Goal: Task Accomplishment & Management: Manage account settings

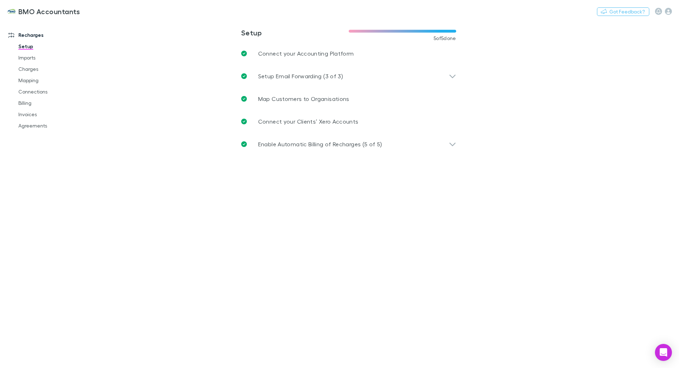
click at [200, 174] on main "**********" at bounding box center [386, 194] width 588 height 348
click at [35, 93] on link "Connections" at bounding box center [53, 91] width 84 height 11
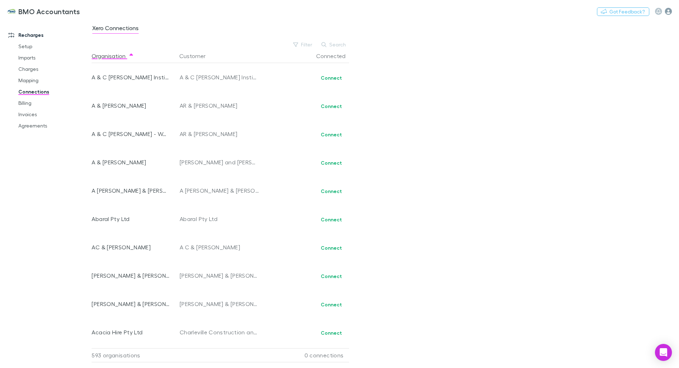
click at [667, 12] on icon "button" at bounding box center [668, 11] width 7 height 7
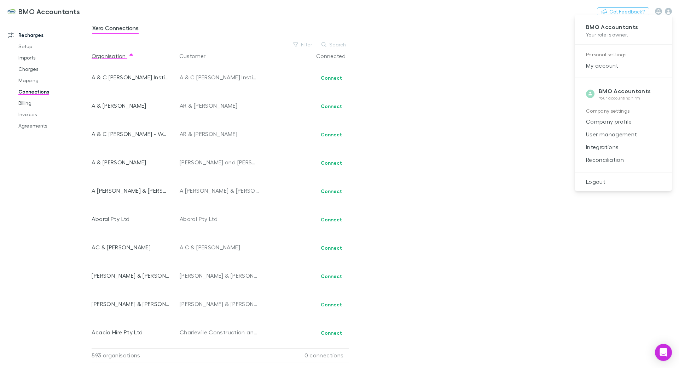
click at [598, 122] on span "Company profile" at bounding box center [624, 121] width 86 height 8
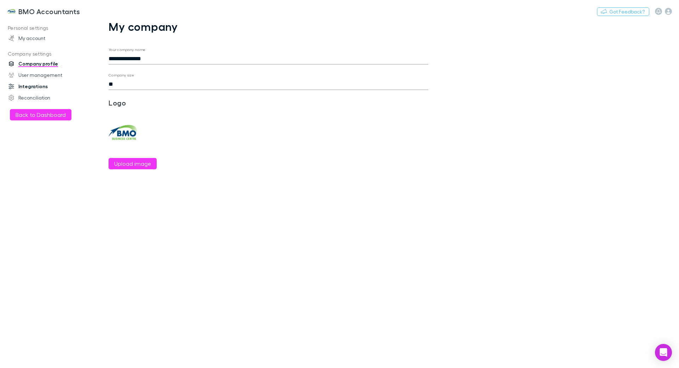
click at [45, 88] on link "Integrations" at bounding box center [48, 86] width 94 height 11
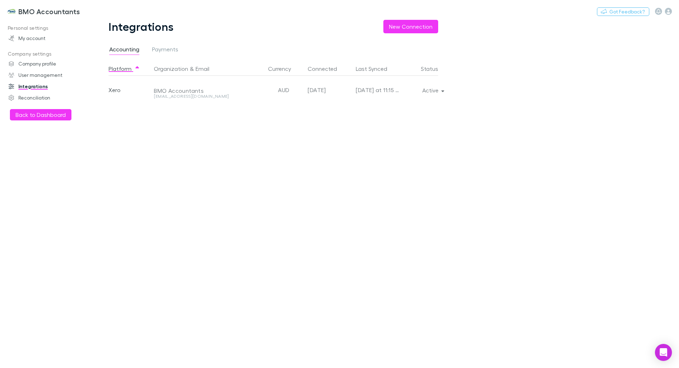
click at [188, 120] on div "Platform Organization & Email Currency Connected Last Synced Status Xero BMO Ac…" at bounding box center [279, 215] width 341 height 306
click at [158, 48] on span "Payments" at bounding box center [165, 50] width 26 height 9
click at [410, 92] on div "Active" at bounding box center [419, 90] width 37 height 28
click at [117, 92] on div "Stripe" at bounding box center [130, 90] width 42 height 28
drag, startPoint x: 183, startPoint y: 88, endPoint x: 145, endPoint y: 90, distance: 37.2
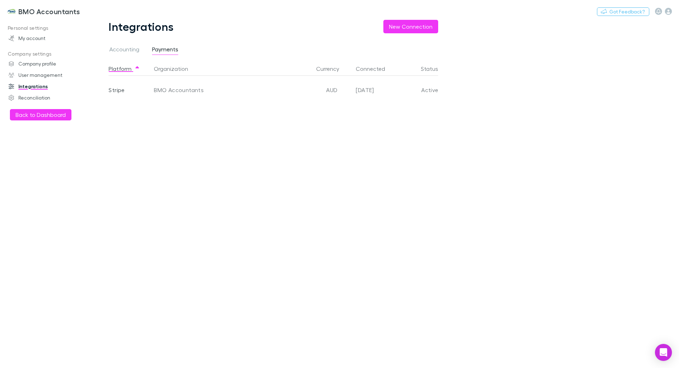
click at [182, 88] on div "BMO Accountants" at bounding box center [231, 90] width 160 height 28
click at [111, 91] on div "Stripe" at bounding box center [130, 90] width 42 height 28
click at [219, 153] on div "Platform Organization Currency Connected Status Stripe BMO Accountants AUD 2025…" at bounding box center [279, 215] width 341 height 306
click at [133, 50] on span "Accounting" at bounding box center [124, 50] width 30 height 9
click at [116, 91] on div "Xero" at bounding box center [130, 90] width 42 height 28
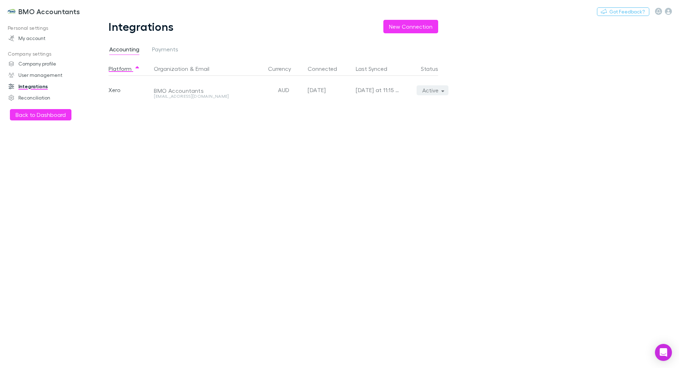
click at [439, 91] on button "Active" at bounding box center [433, 90] width 32 height 10
click at [264, 149] on div at bounding box center [339, 184] width 679 height 368
click at [44, 96] on link "Reconciliation" at bounding box center [48, 97] width 94 height 11
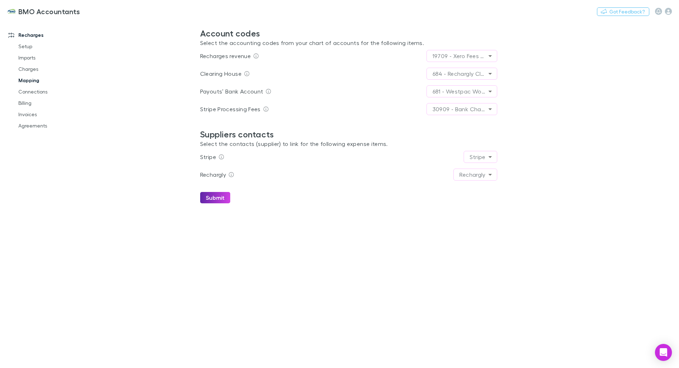
click at [27, 80] on link "Mapping" at bounding box center [53, 80] width 84 height 11
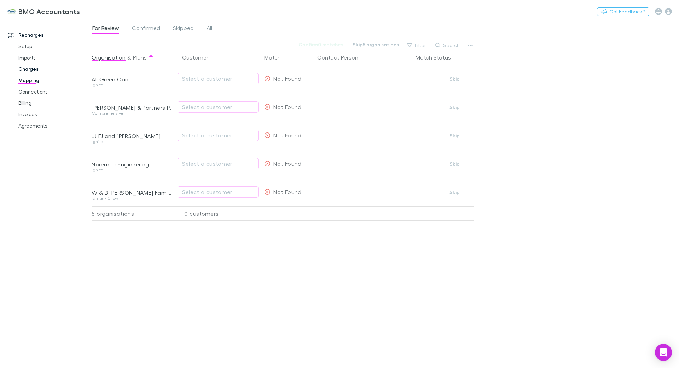
click at [32, 71] on link "Charges" at bounding box center [53, 68] width 84 height 11
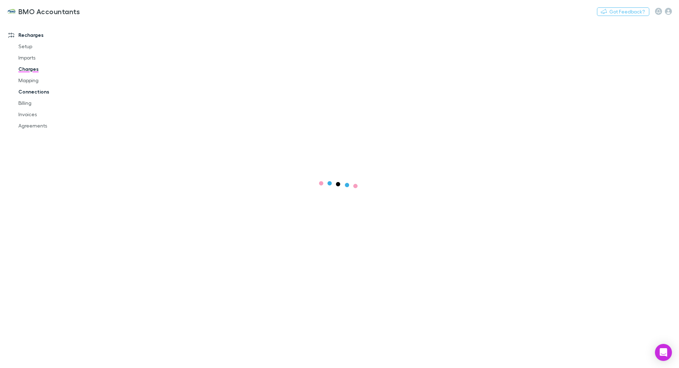
click at [34, 92] on link "Connections" at bounding box center [53, 91] width 84 height 11
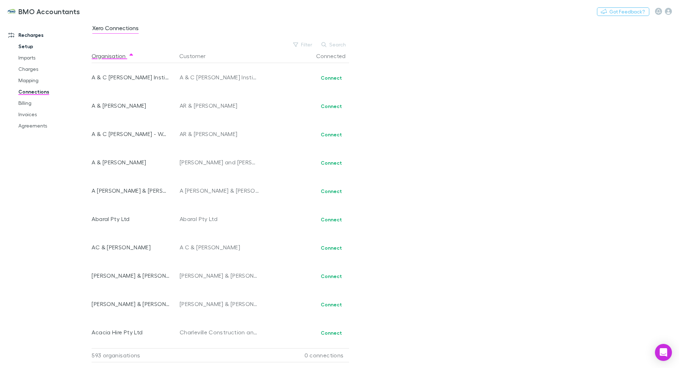
click at [34, 46] on link "Setup" at bounding box center [53, 46] width 84 height 11
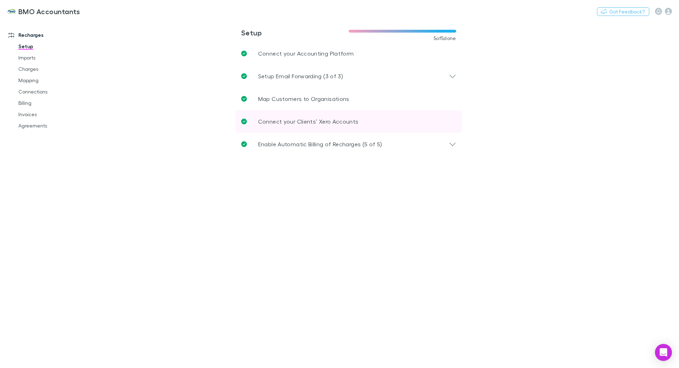
click at [287, 124] on p "Connect your Clients’ Xero Accounts" at bounding box center [308, 121] width 100 height 8
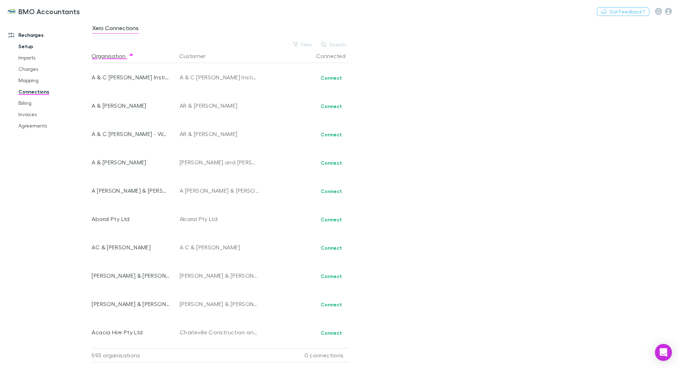
click at [25, 48] on link "Setup" at bounding box center [53, 46] width 84 height 11
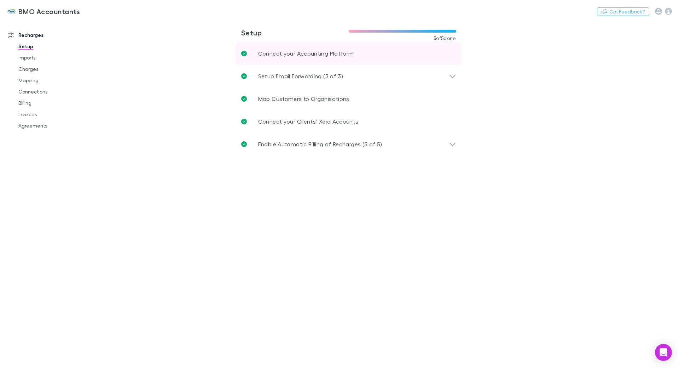
click at [309, 58] on link "Connect your Accounting Platform" at bounding box center [349, 53] width 226 height 23
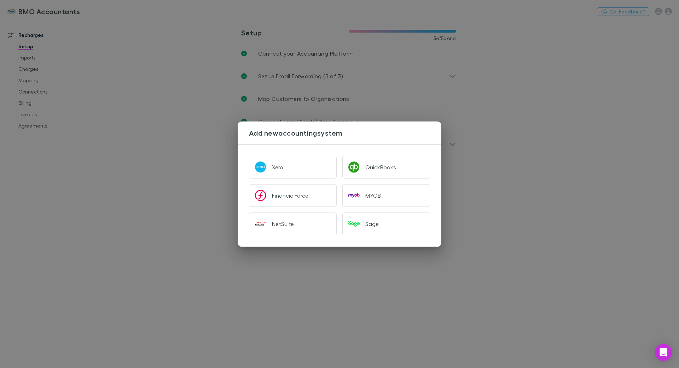
click at [202, 104] on div "Add new accounting system Xero QuickBooks FinancialForce MYOB NetSuite Sage" at bounding box center [339, 184] width 679 height 368
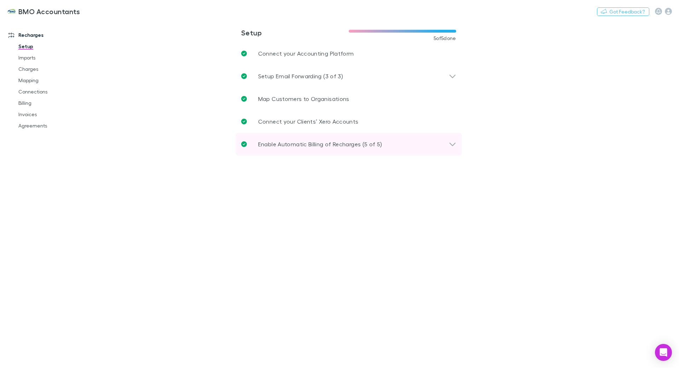
click at [283, 145] on p "Enable Automatic Billing of Recharges (5 of 5)" at bounding box center [320, 144] width 124 height 8
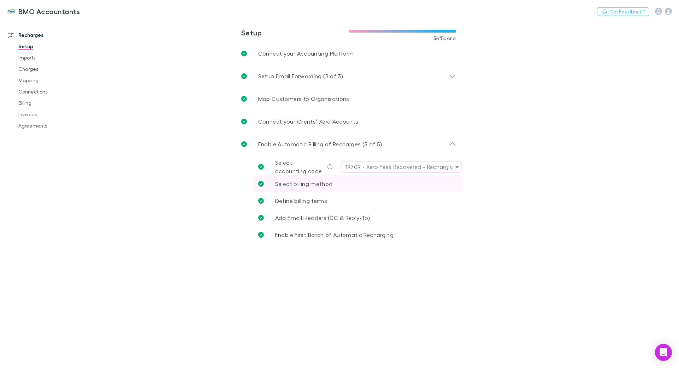
click at [305, 182] on span "Select billing method" at bounding box center [304, 183] width 58 height 7
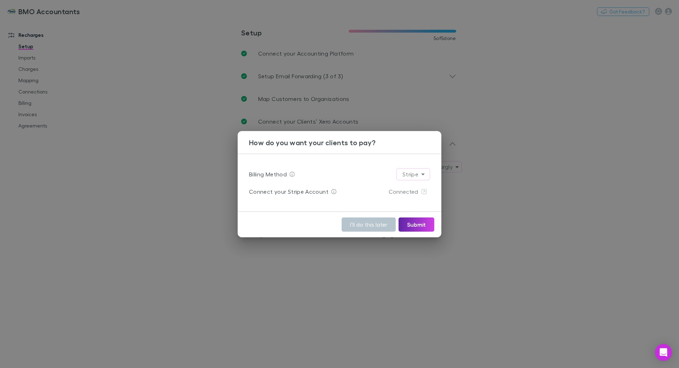
click at [421, 172] on body "**********" at bounding box center [339, 184] width 679 height 368
click at [514, 170] on div at bounding box center [339, 184] width 679 height 368
click at [503, 212] on div "How do you want your clients to pay? Billing Method Stripe ****** Connect your …" at bounding box center [339, 184] width 679 height 368
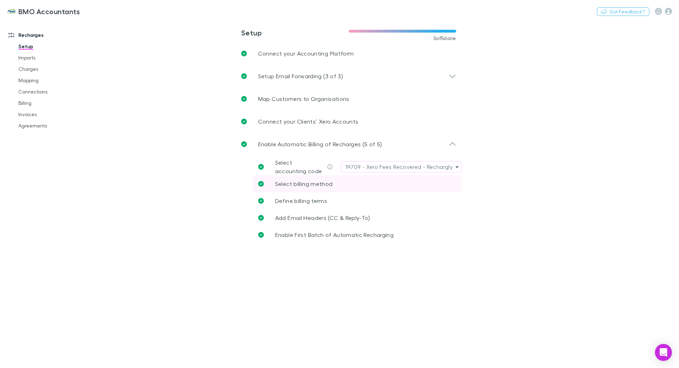
click at [304, 186] on span "Select billing method" at bounding box center [304, 183] width 58 height 7
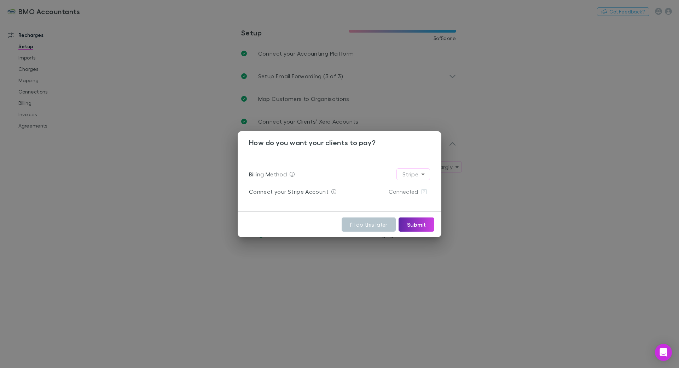
click at [426, 192] on icon at bounding box center [424, 192] width 6 height 6
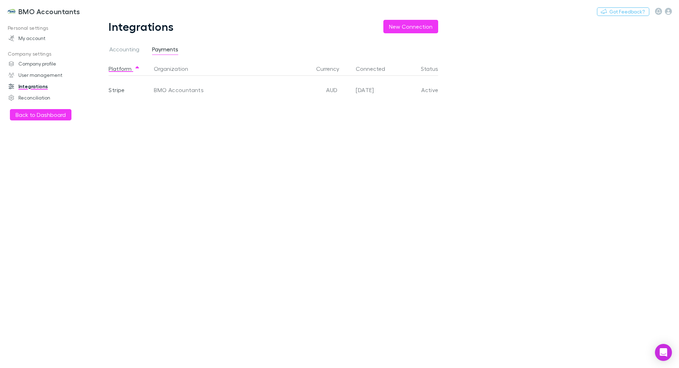
click at [425, 88] on div "Active" at bounding box center [419, 90] width 37 height 28
click at [117, 90] on div "Stripe" at bounding box center [130, 90] width 42 height 28
click at [180, 89] on div "BMO Accountants" at bounding box center [231, 90] width 160 height 28
click at [247, 168] on div "Platform Organization Currency Connected Status Stripe BMO Accountants AUD 2025…" at bounding box center [279, 215] width 341 height 306
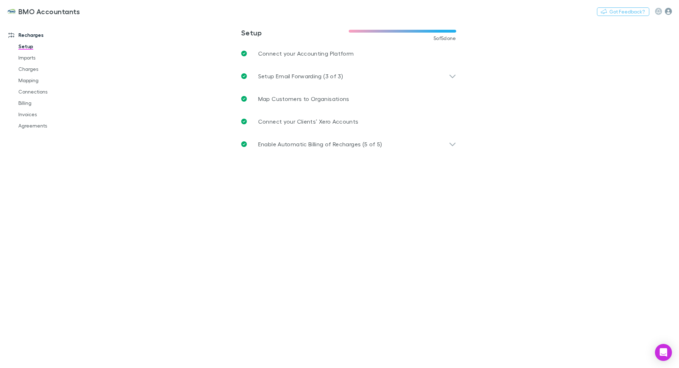
click at [669, 10] on icon "button" at bounding box center [668, 11] width 7 height 7
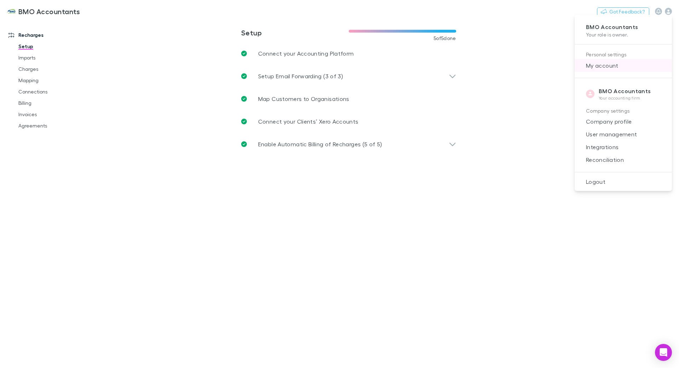
click at [592, 64] on span "My account" at bounding box center [624, 65] width 86 height 8
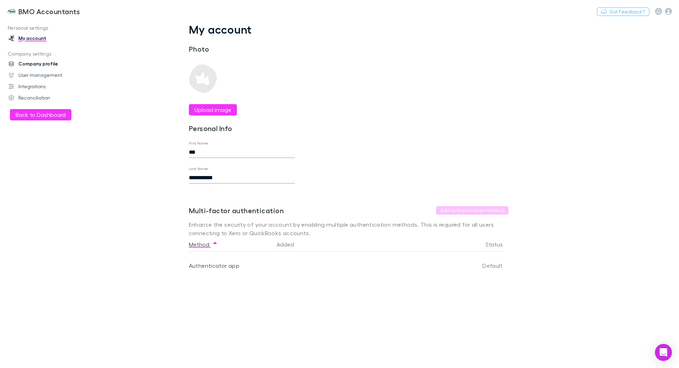
click at [28, 66] on link "Company profile" at bounding box center [48, 63] width 94 height 11
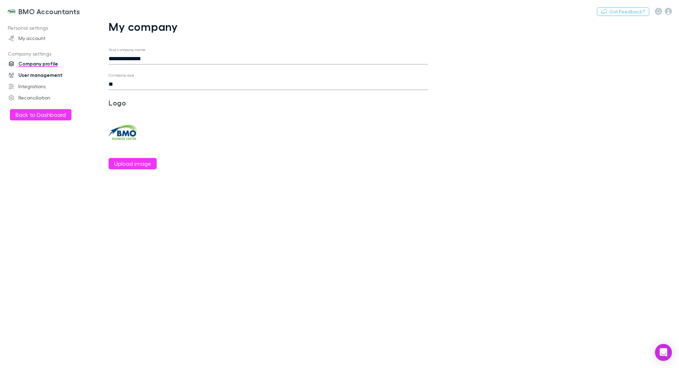
click at [34, 77] on link "User management" at bounding box center [48, 74] width 94 height 11
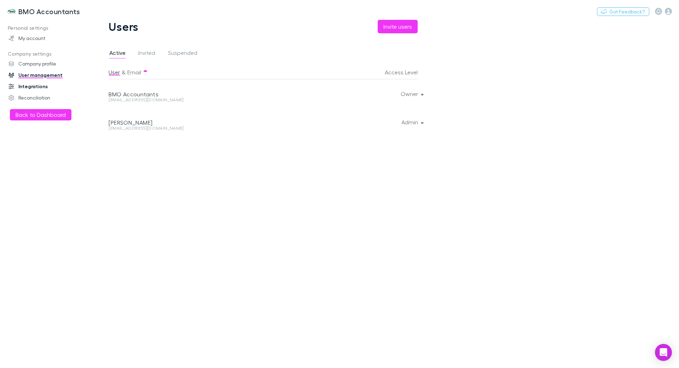
click at [37, 82] on link "Integrations" at bounding box center [48, 86] width 94 height 11
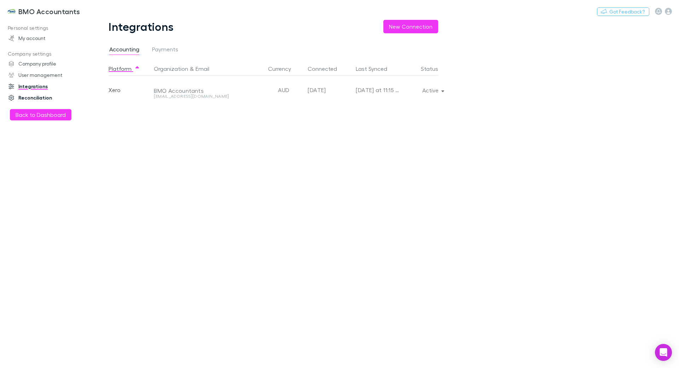
click at [31, 96] on link "Reconciliation" at bounding box center [48, 97] width 94 height 11
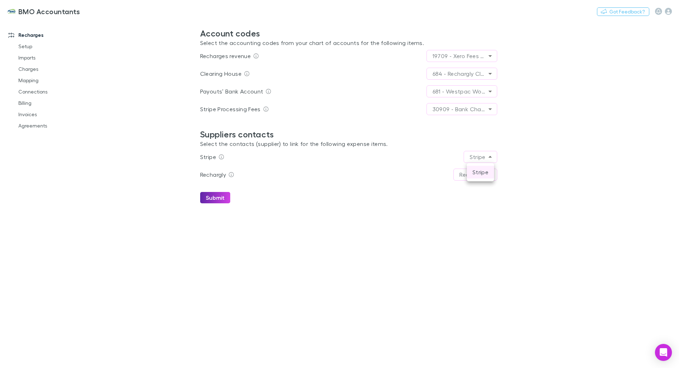
click at [478, 159] on body "**********" at bounding box center [339, 184] width 679 height 368
click at [521, 147] on div at bounding box center [339, 184] width 679 height 368
click at [130, 40] on main "**********" at bounding box center [386, 194] width 588 height 348
